Goal: Task Accomplishment & Management: Manage account settings

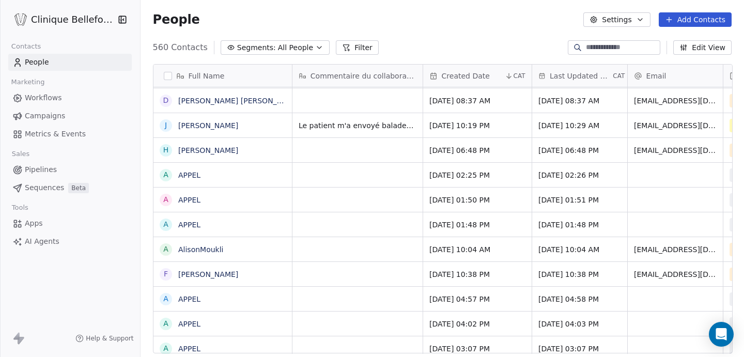
click at [365, 255] on div "grid" at bounding box center [357, 249] width 130 height 24
click at [330, 250] on div "grid" at bounding box center [357, 249] width 130 height 24
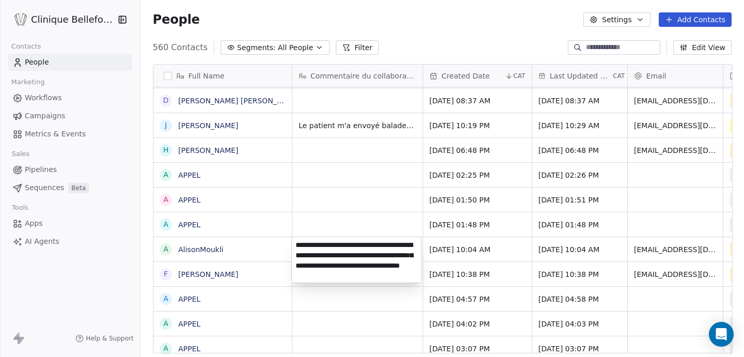
type textarea "**********"
click at [464, 243] on html "Clinique Bellefontaine Contacts People Marketing Workflows Campaigns Metrics & …" at bounding box center [372, 178] width 744 height 357
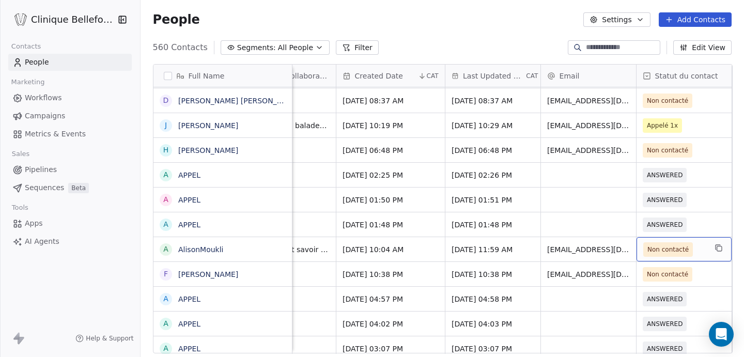
click at [661, 243] on span "Non contacté" at bounding box center [668, 249] width 50 height 14
click at [662, 251] on span "Non contacté" at bounding box center [667, 249] width 41 height 10
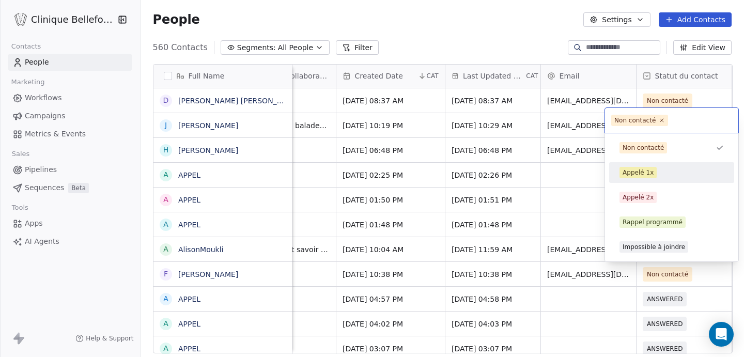
click at [631, 175] on div "Appelé 1x" at bounding box center [638, 172] width 31 height 9
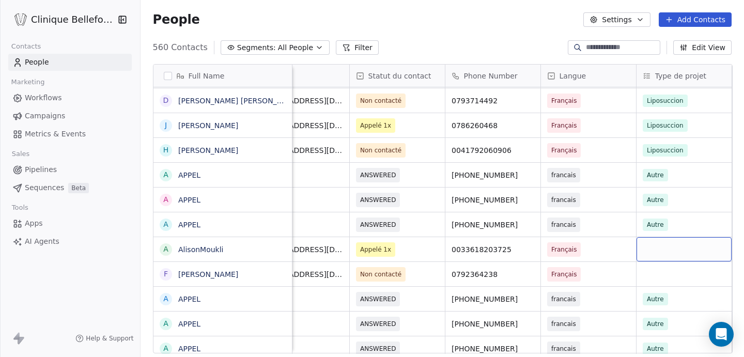
click at [694, 248] on div "grid" at bounding box center [684, 249] width 95 height 24
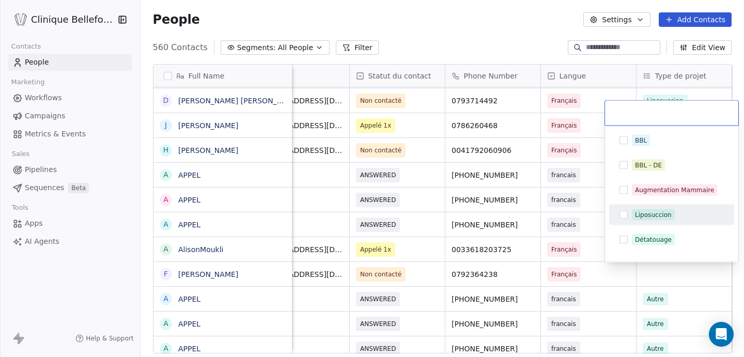
click at [626, 218] on button "Suggestions" at bounding box center [624, 215] width 8 height 8
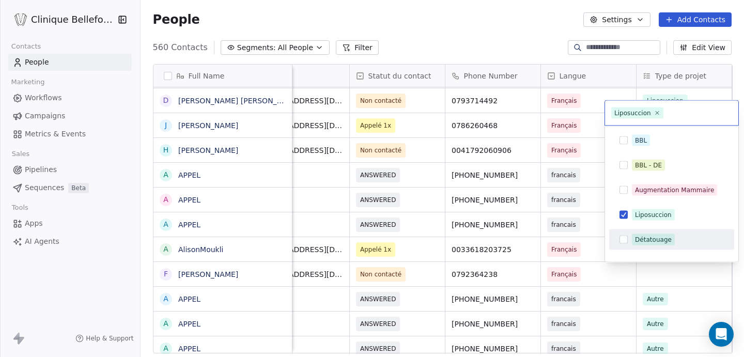
click at [571, 257] on html "Clinique Bellefontaine Contacts People Marketing Workflows Campaigns Metrics & …" at bounding box center [372, 178] width 744 height 357
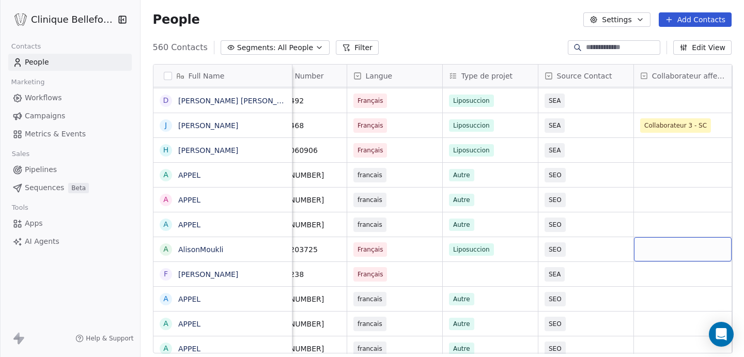
click at [662, 248] on div "grid" at bounding box center [683, 249] width 98 height 24
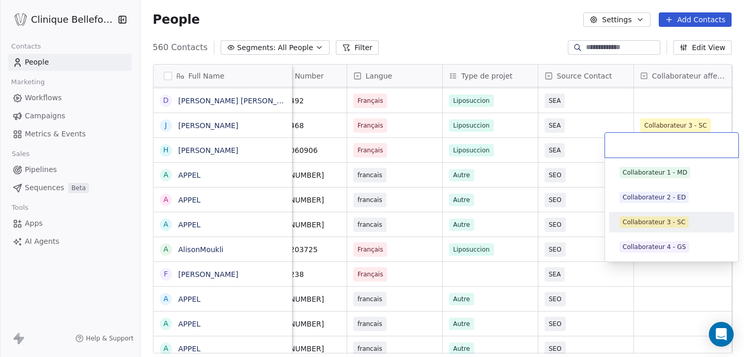
click at [662, 219] on div "Collaborateur 3 - SC" at bounding box center [654, 222] width 63 height 9
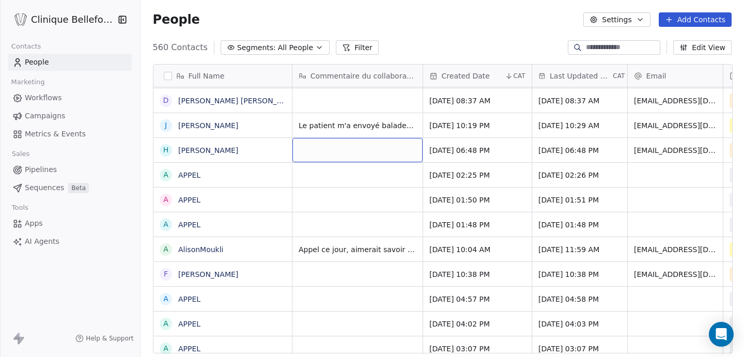
click at [319, 159] on div "grid" at bounding box center [357, 150] width 130 height 24
type textarea "*"
type textarea "**********"
click at [377, 151] on textarea "**********" at bounding box center [356, 154] width 129 height 32
click at [372, 178] on html "Clinique Bellefontaine Contacts People Marketing Workflows Campaigns Metrics & …" at bounding box center [372, 178] width 744 height 357
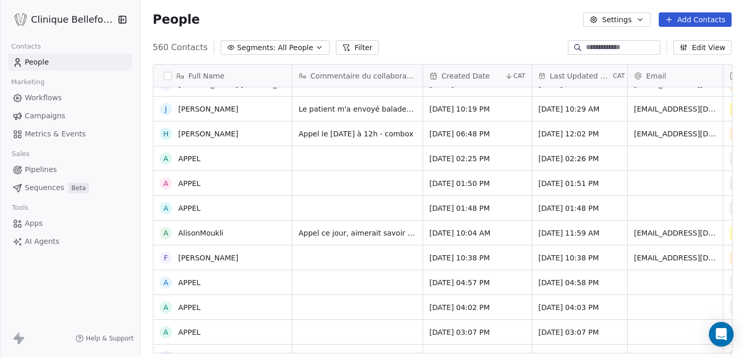
scroll to position [281, 0]
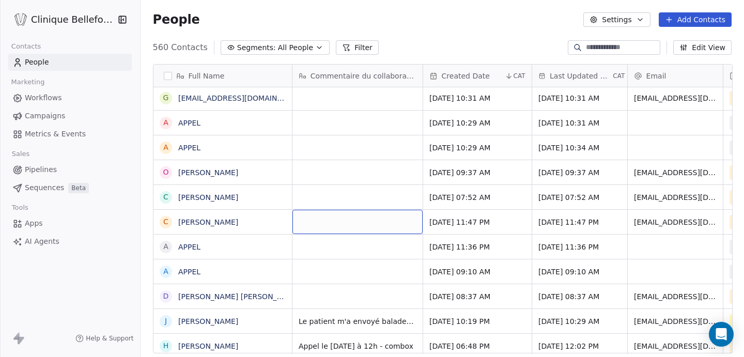
click at [369, 228] on div "grid" at bounding box center [357, 222] width 130 height 24
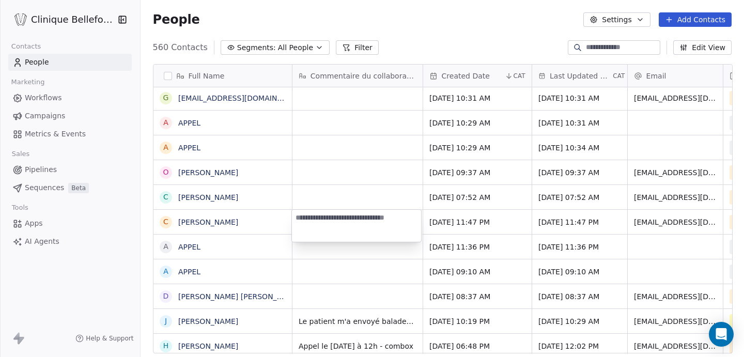
click at [369, 228] on textarea at bounding box center [356, 226] width 129 height 32
type textarea "**********"
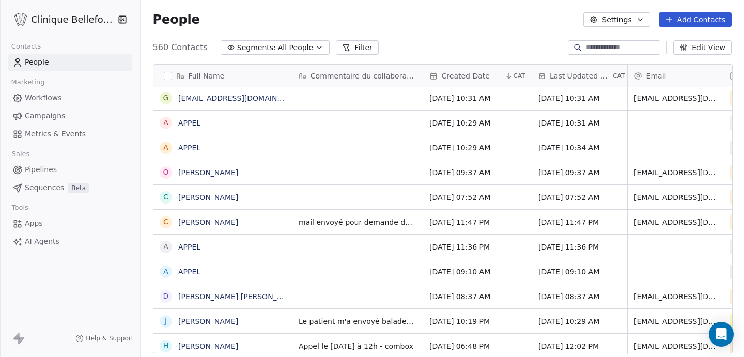
click at [344, 192] on html "Clinique Bellefontaine Contacts People Marketing Workflows Campaigns Metrics & …" at bounding box center [372, 178] width 744 height 357
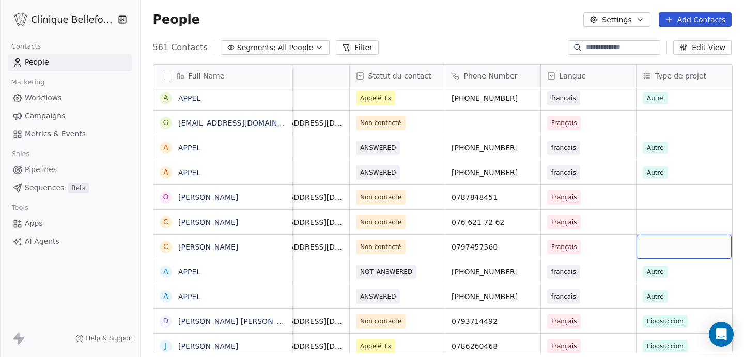
click at [658, 244] on div "grid" at bounding box center [684, 247] width 95 height 24
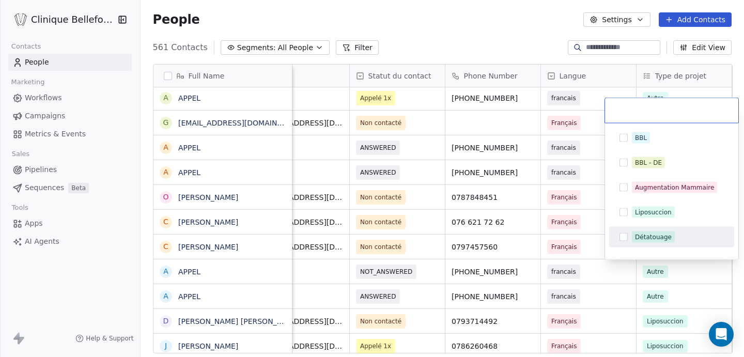
click at [653, 234] on div "Détatouage" at bounding box center [653, 237] width 37 height 9
click at [587, 243] on html "Clinique Bellefontaine Contacts People Marketing Workflows Campaigns Metrics & …" at bounding box center [372, 178] width 744 height 357
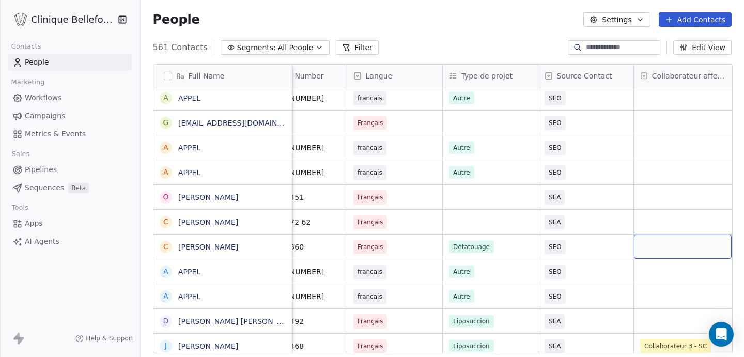
click at [657, 243] on div "grid" at bounding box center [683, 247] width 98 height 24
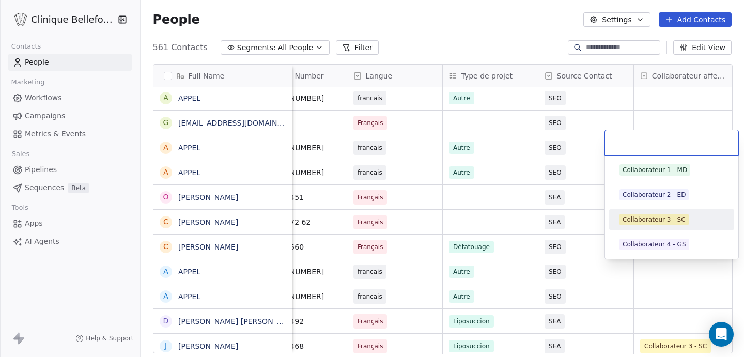
click at [650, 222] on div "Collaborateur 3 - SC" at bounding box center [654, 219] width 63 height 9
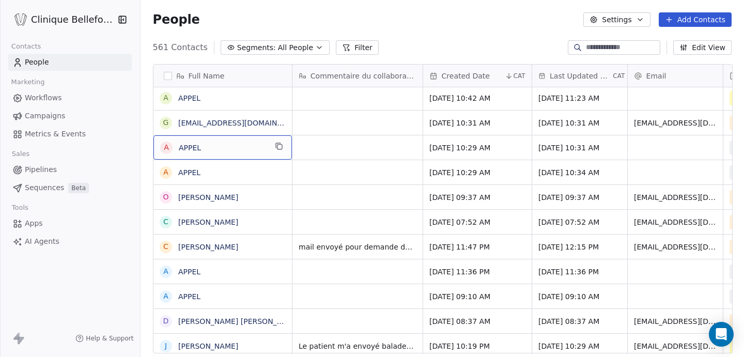
click at [244, 135] on div "A APPEL" at bounding box center [222, 147] width 139 height 25
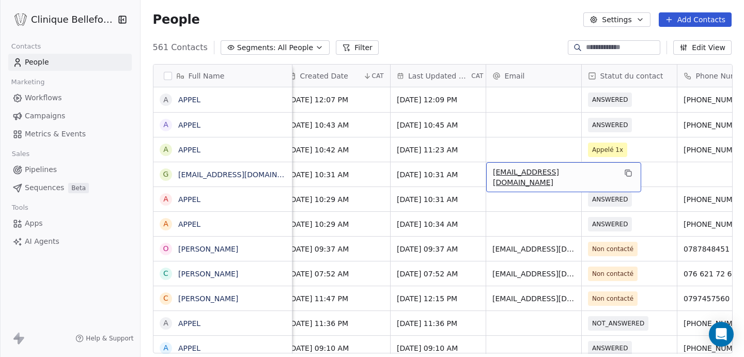
drag, startPoint x: 491, startPoint y: 176, endPoint x: 587, endPoint y: 182, distance: 95.3
drag, startPoint x: 492, startPoint y: 175, endPoint x: 614, endPoint y: 183, distance: 122.8
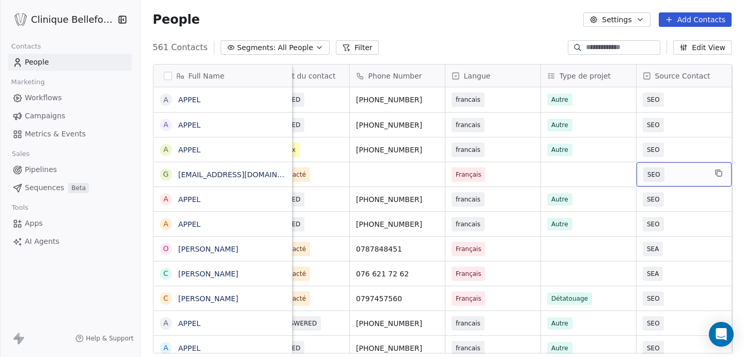
scroll to position [0, 567]
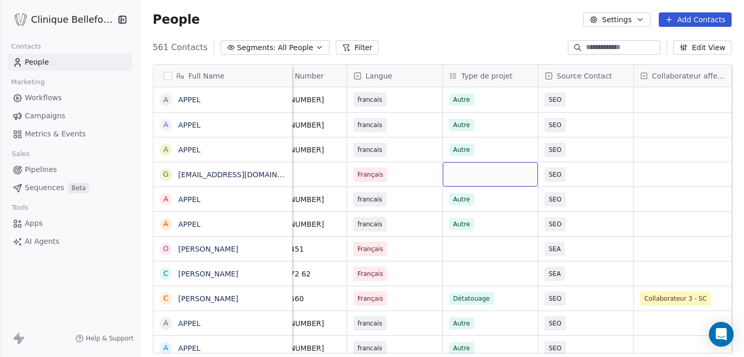
click at [456, 186] on div "grid" at bounding box center [490, 174] width 95 height 24
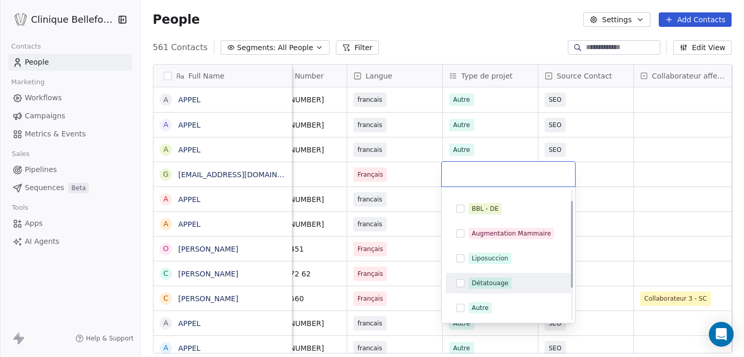
scroll to position [67, 0]
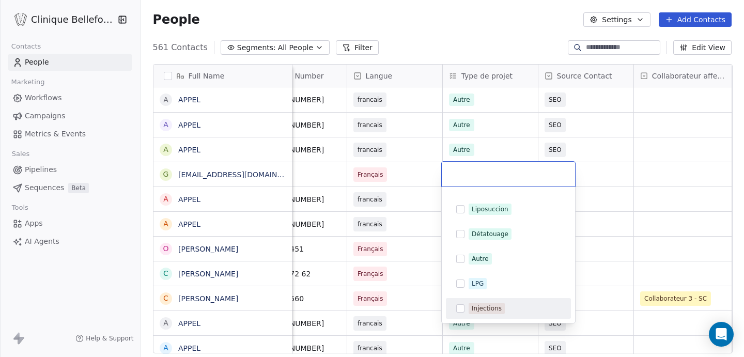
click at [458, 308] on button "Suggestions" at bounding box center [460, 308] width 8 height 8
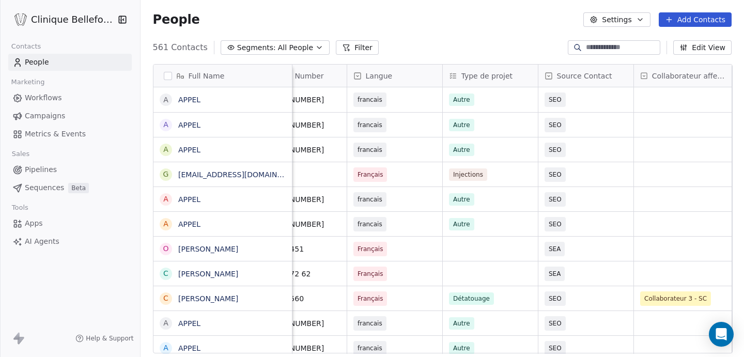
click at [606, 173] on html "Clinique Bellefontaine Contacts People Marketing Workflows Campaigns Metrics & …" at bounding box center [372, 178] width 744 height 357
click at [667, 171] on div "grid" at bounding box center [683, 174] width 98 height 24
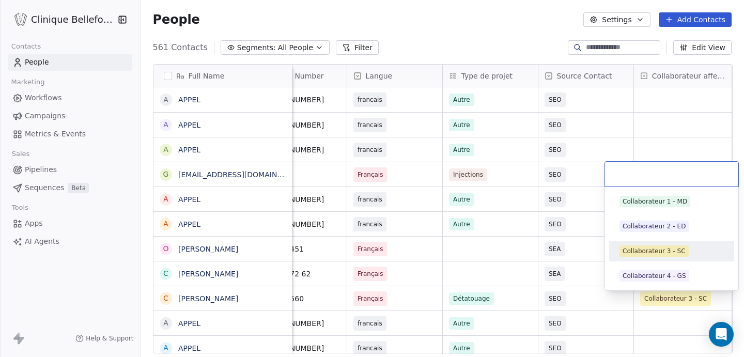
click at [639, 252] on div "Collaborateur 3 - SC" at bounding box center [654, 250] width 63 height 9
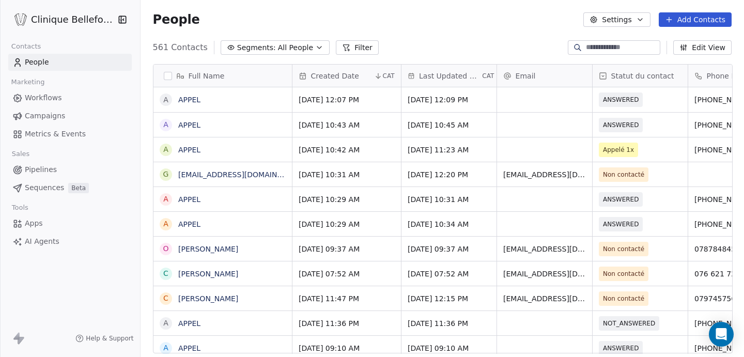
scroll to position [0, 0]
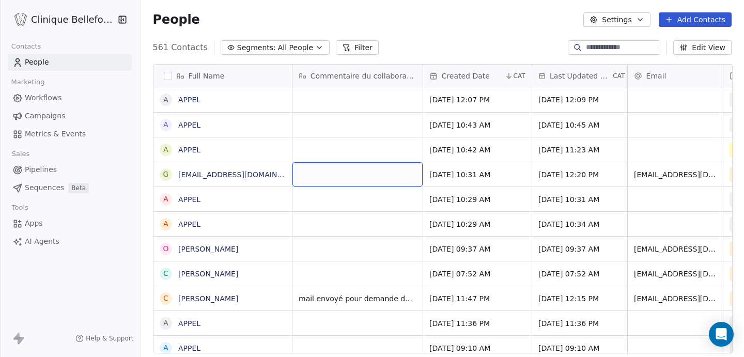
click at [405, 179] on div "grid" at bounding box center [357, 174] width 130 height 24
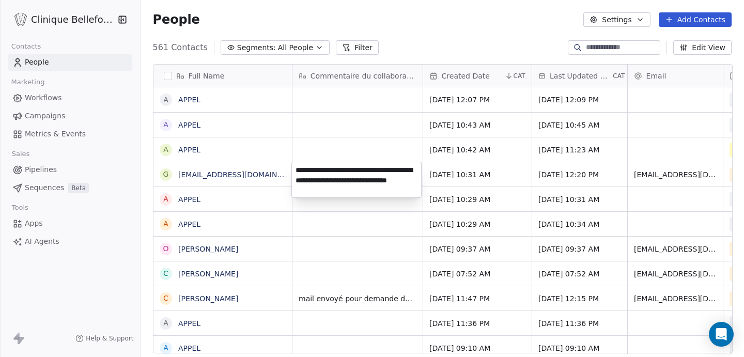
type textarea "**********"
click at [528, 179] on html "Clinique Bellefontaine Contacts People Marketing Workflows Campaigns Metrics & …" at bounding box center [372, 178] width 744 height 357
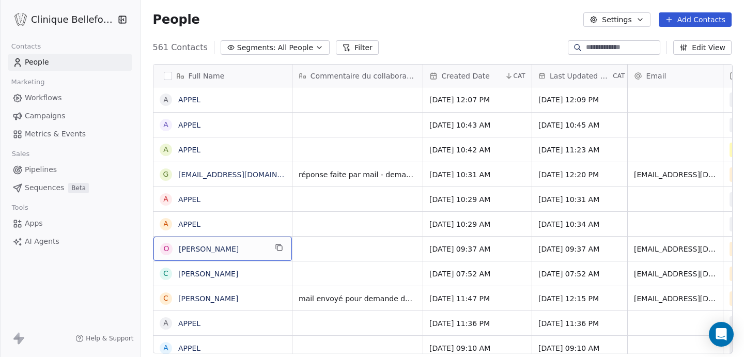
click at [252, 248] on span "[PERSON_NAME]" at bounding box center [223, 249] width 88 height 10
click at [384, 246] on html "Clinique Bellefontaine Contacts People Marketing Workflows Campaigns Metrics & …" at bounding box center [372, 178] width 744 height 357
